Goal: Find specific page/section: Find specific page/section

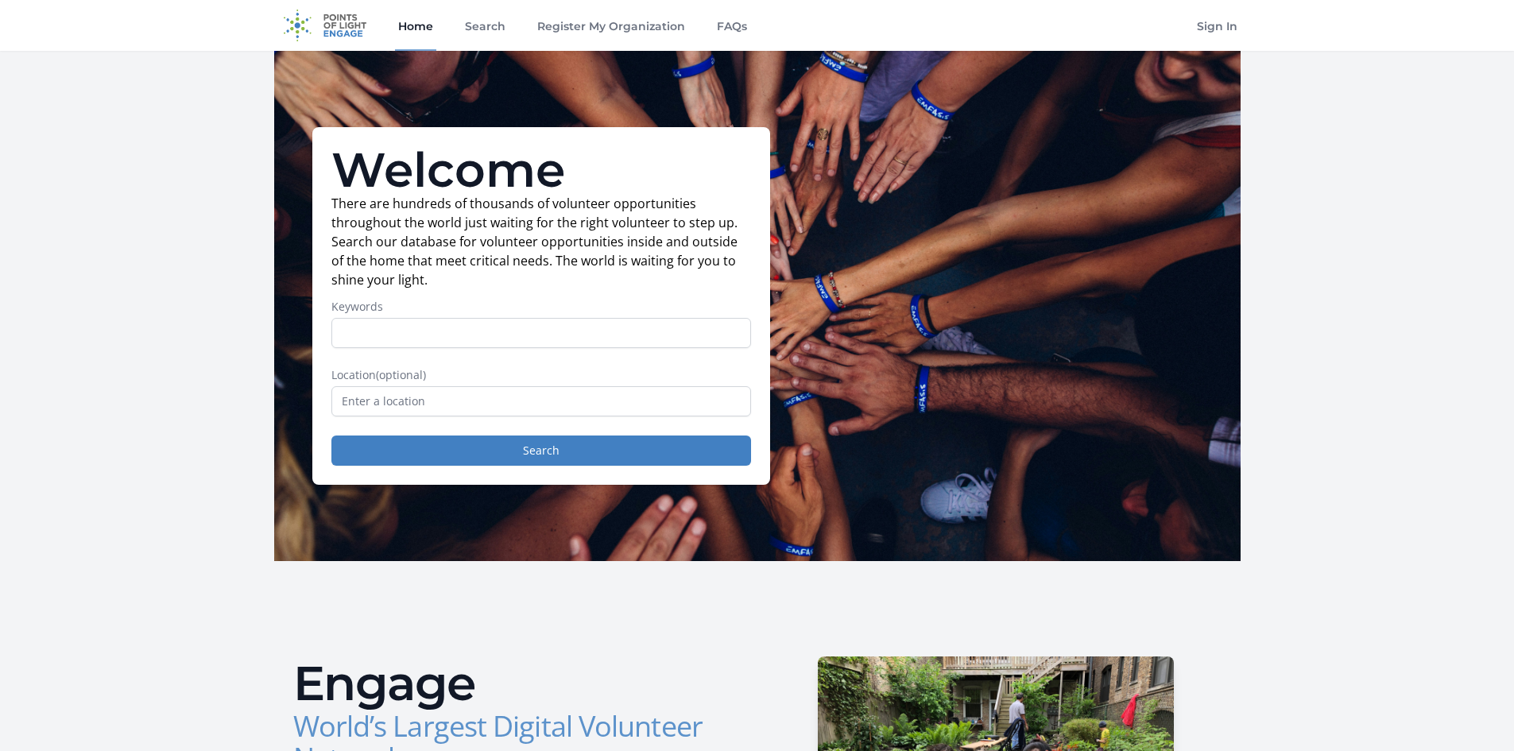
scroll to position [26, 0]
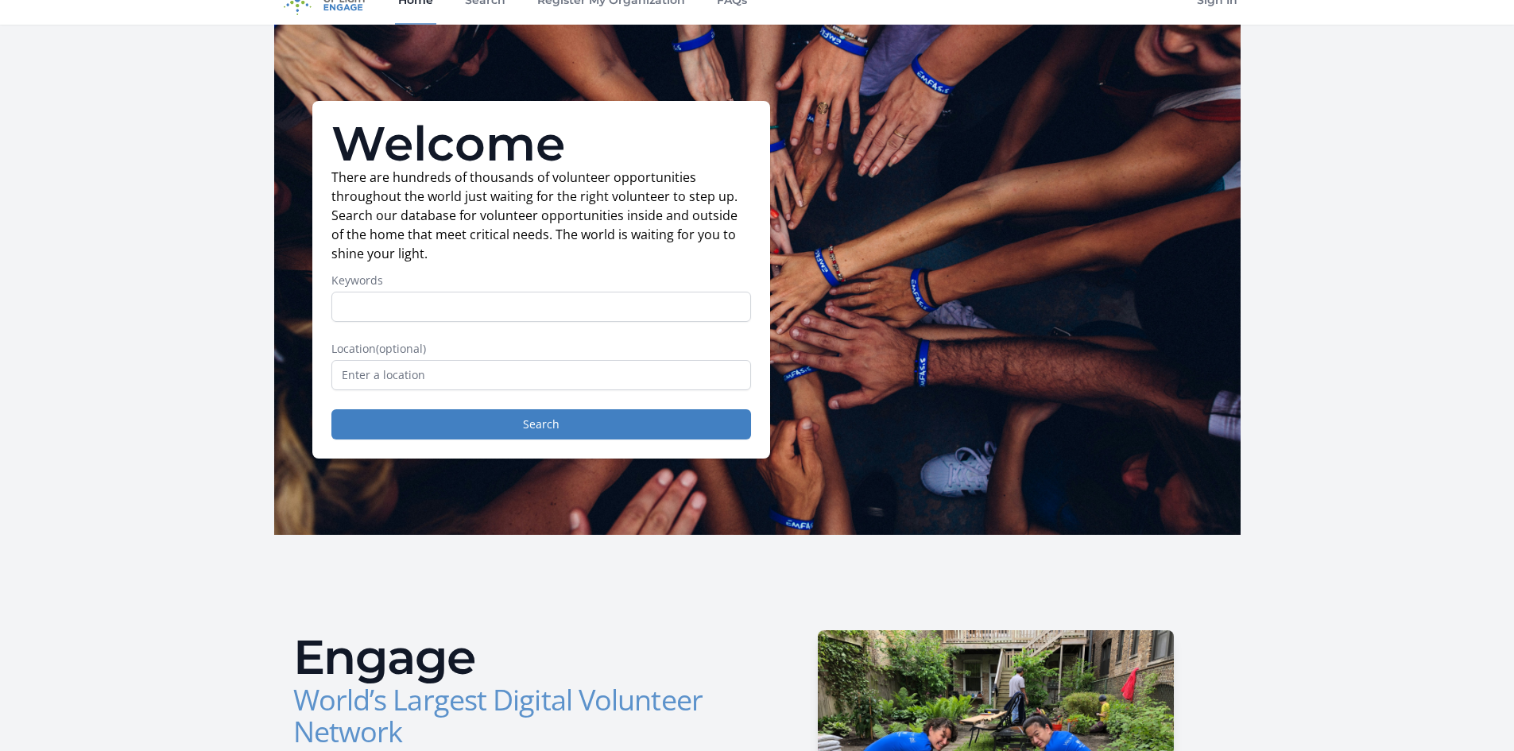
click at [455, 371] on input "text" at bounding box center [541, 375] width 420 height 30
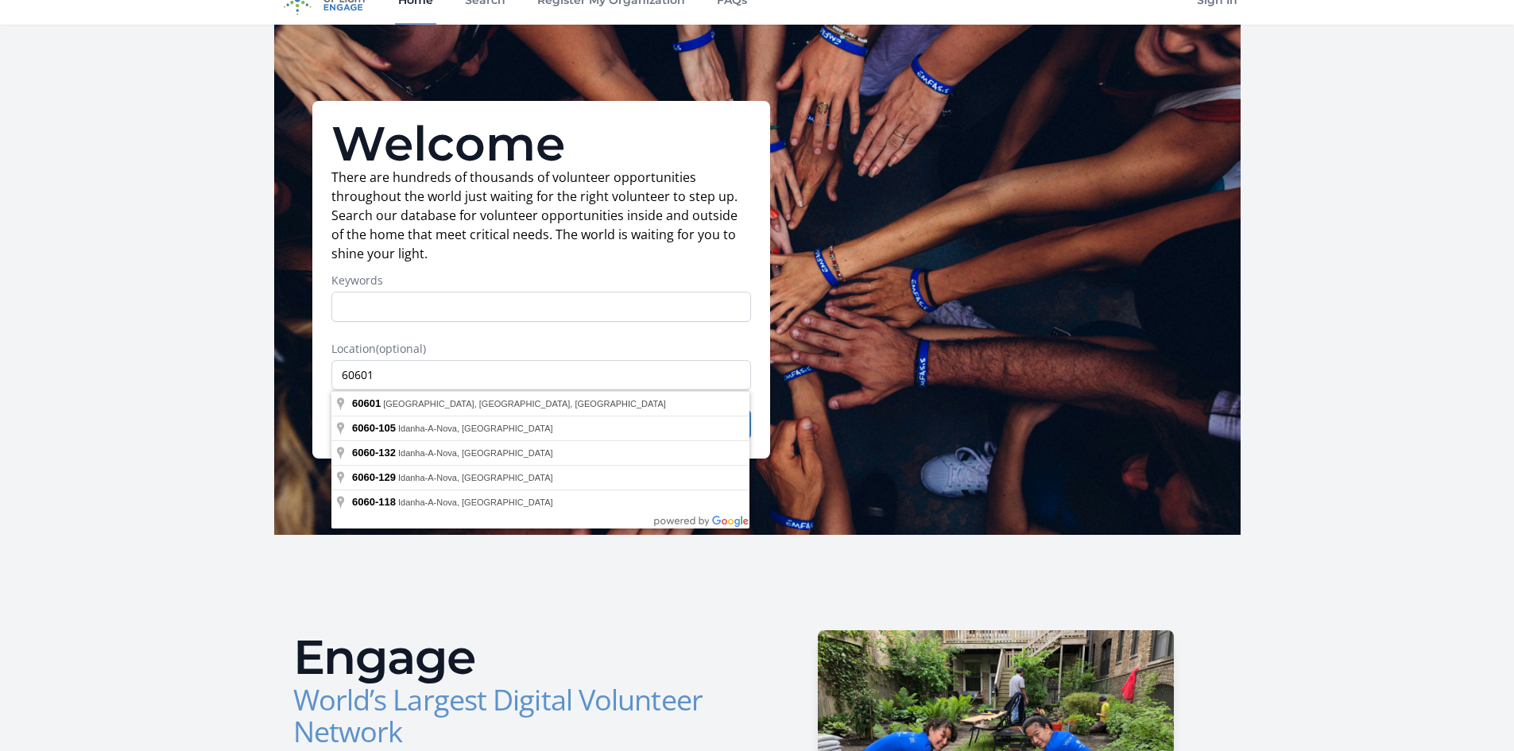
type input "[GEOGRAPHIC_DATA]"
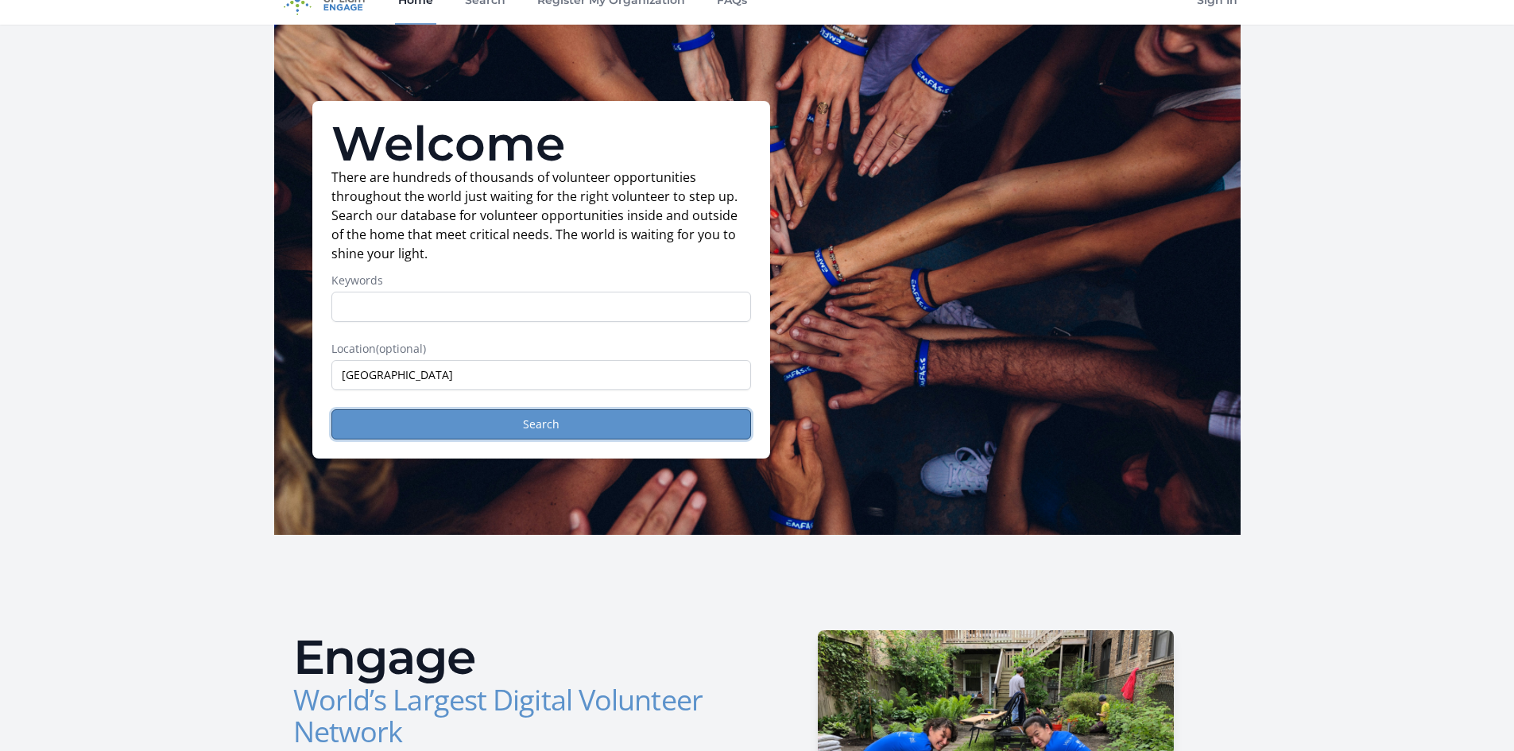
click at [540, 425] on button "Search" at bounding box center [541, 424] width 420 height 30
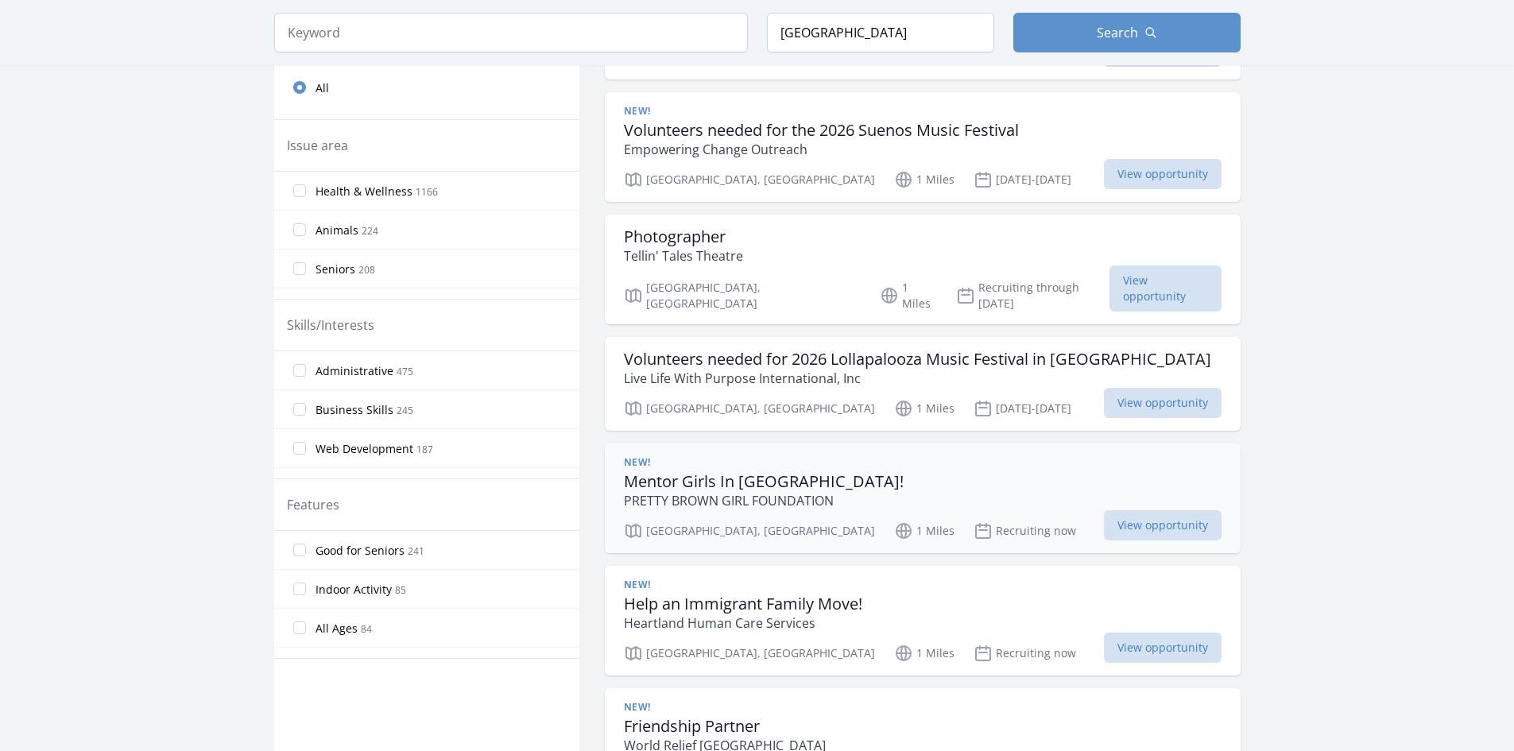
scroll to position [477, 0]
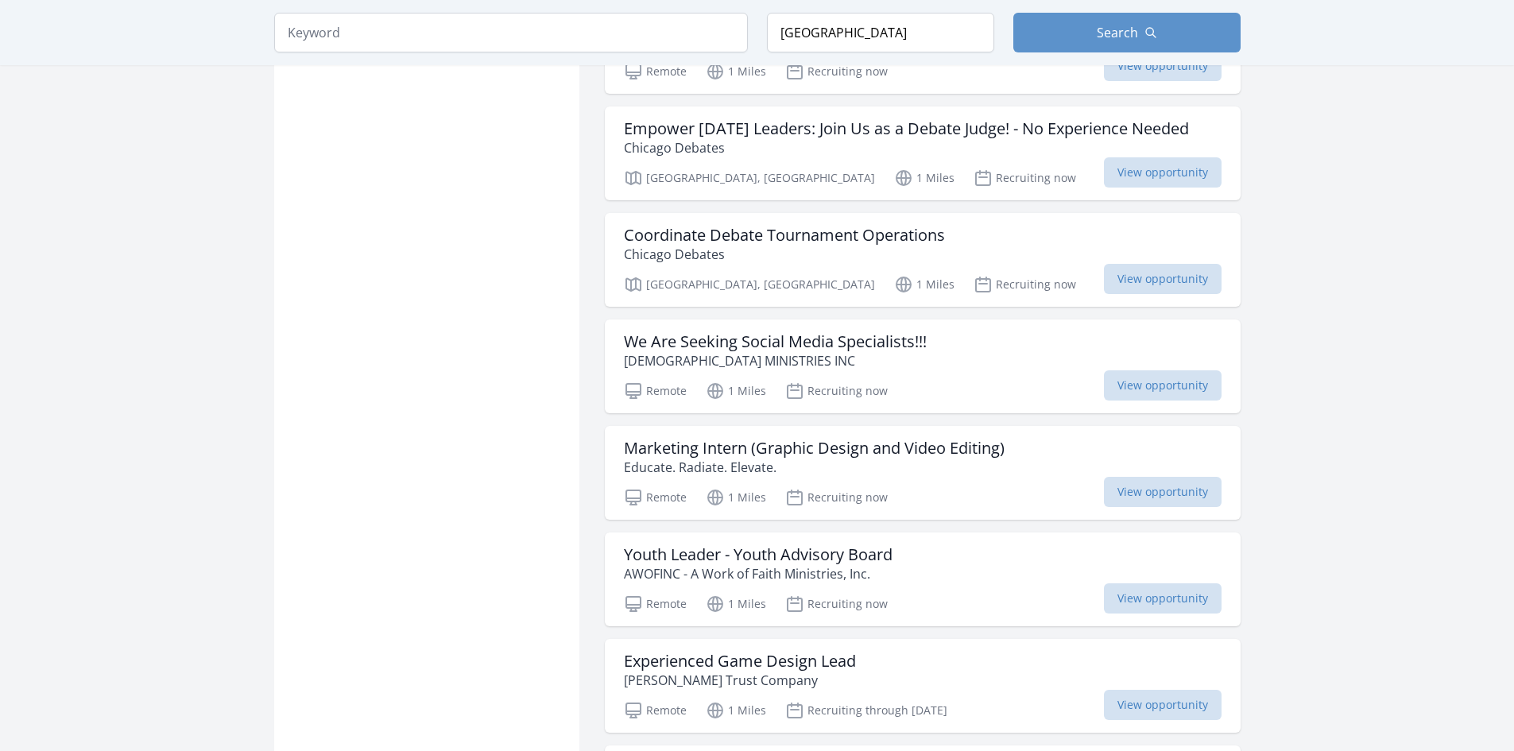
scroll to position [2596, 0]
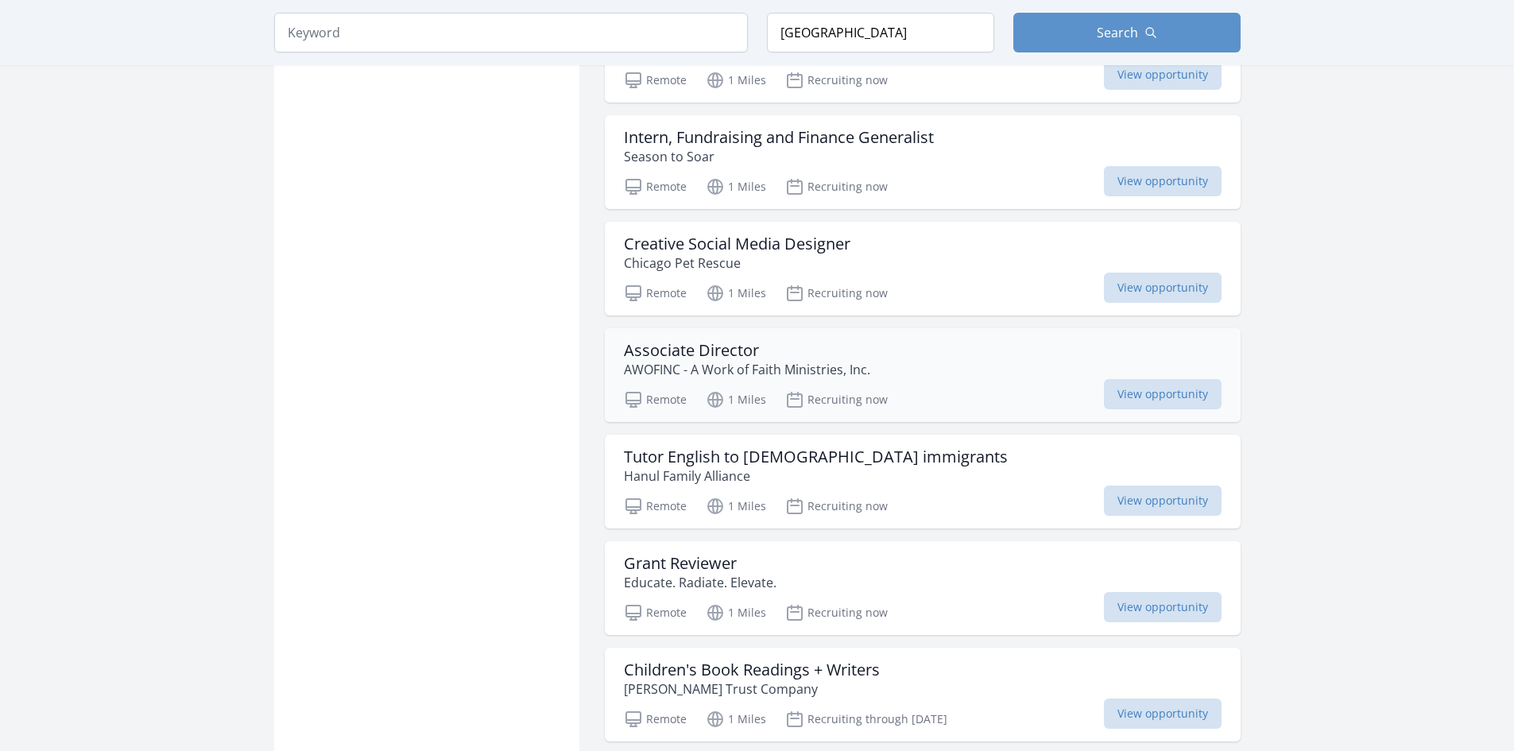
scroll to position [5668, 0]
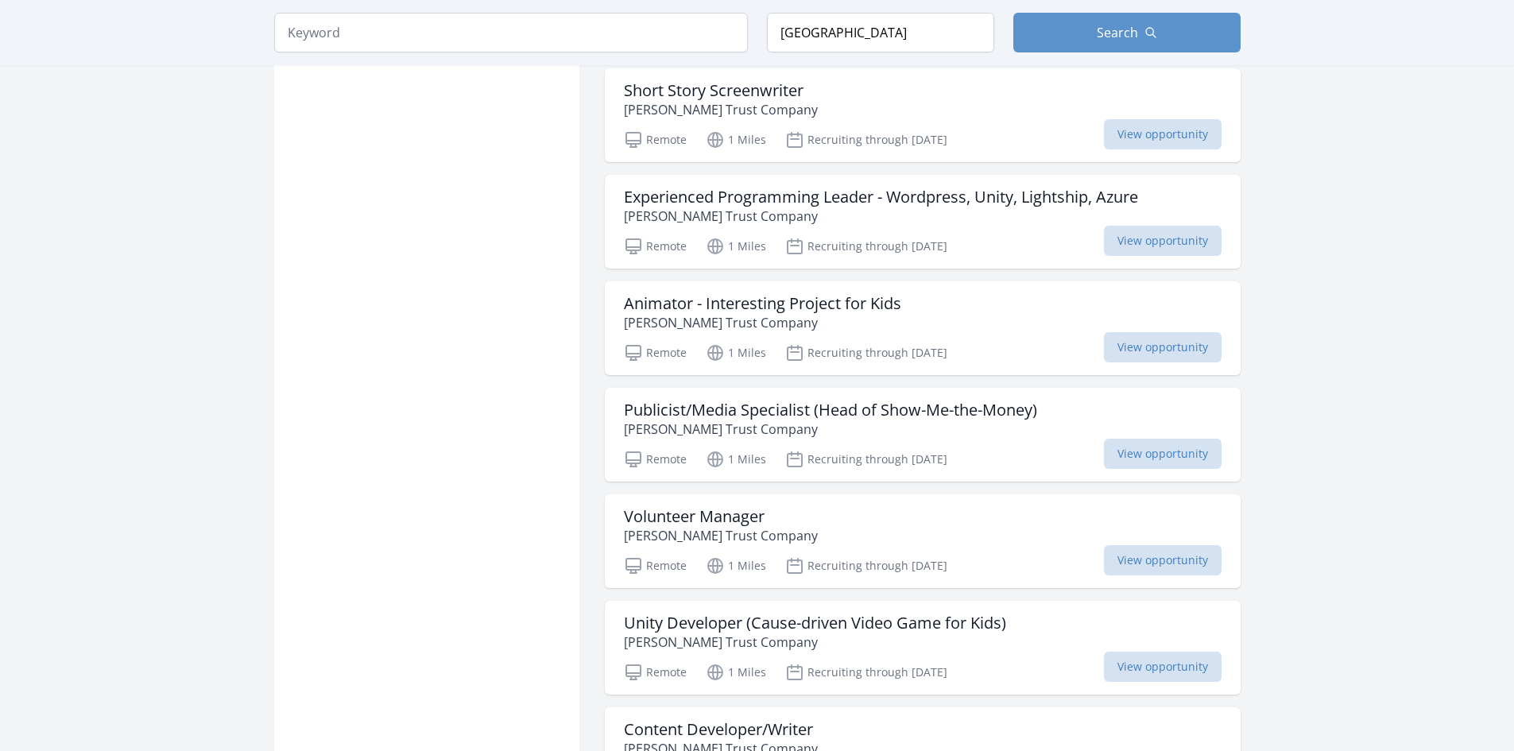
scroll to position [6383, 0]
